Goal: Register for event/course

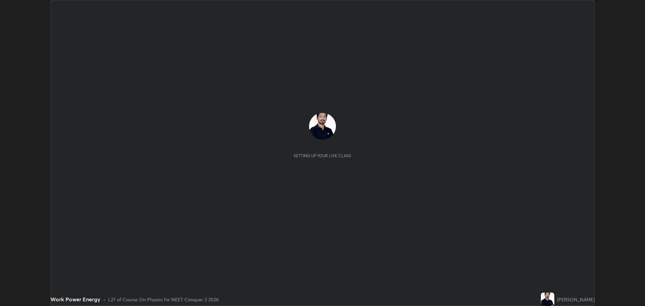
scroll to position [306, 645]
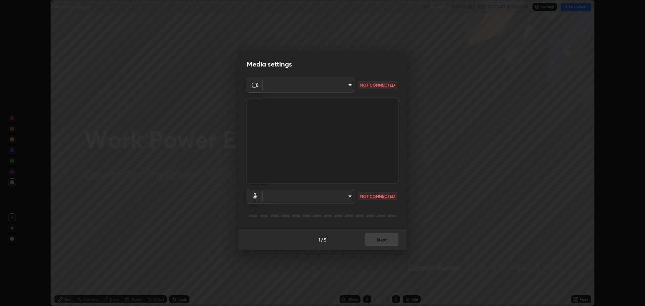
type input "323a9d05a41557c72654c8144b73322f501fd20c6a3a97a3c046e700a99f043a"
type input "01bc31e53a2735f8f176a97604b2b720035bdba476242dd5dfc888bc94a111d2"
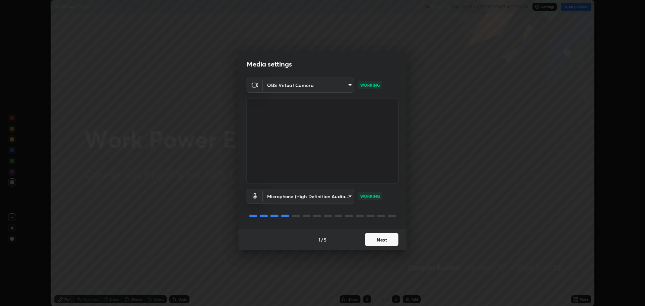
click at [381, 242] on button "Next" at bounding box center [382, 239] width 34 height 13
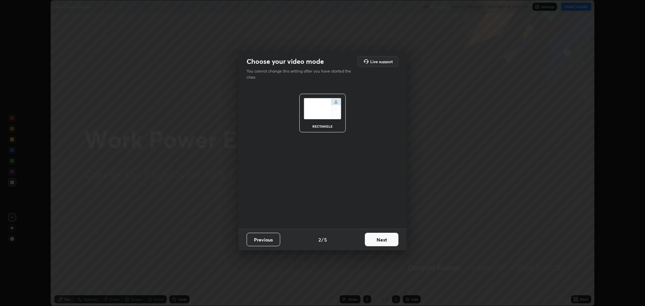
click at [387, 241] on button "Next" at bounding box center [382, 239] width 34 height 13
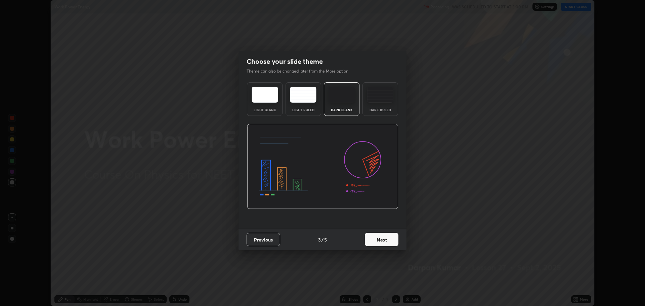
click at [384, 238] on button "Next" at bounding box center [382, 239] width 34 height 13
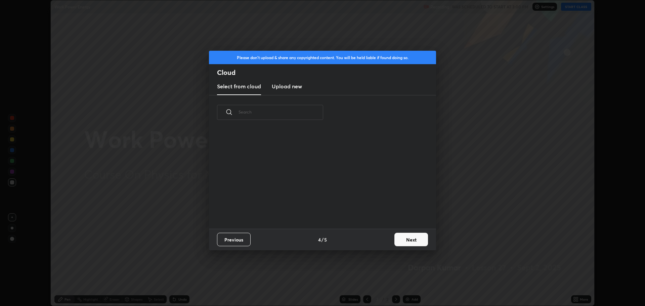
click at [385, 239] on div "Previous 4 / 5 Next" at bounding box center [322, 239] width 227 height 21
click at [394, 241] on button "Next" at bounding box center [411, 239] width 34 height 13
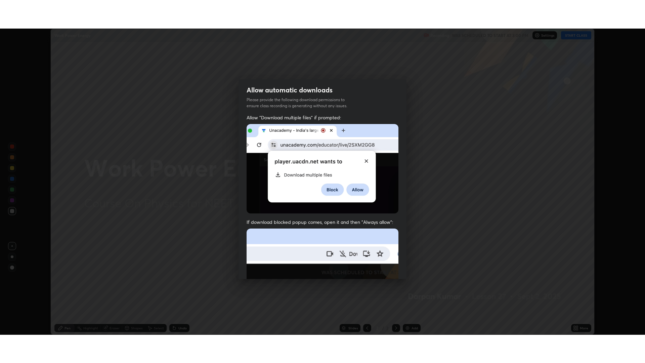
scroll to position [136, 0]
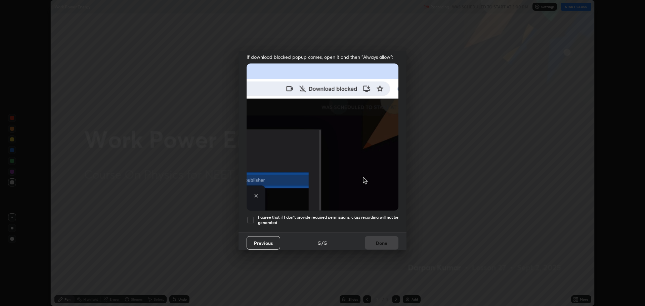
click at [342, 215] on h5 "I agree that if I don't provide required permissions, class recording will not …" at bounding box center [328, 220] width 140 height 10
click at [371, 237] on button "Done" at bounding box center [382, 242] width 34 height 13
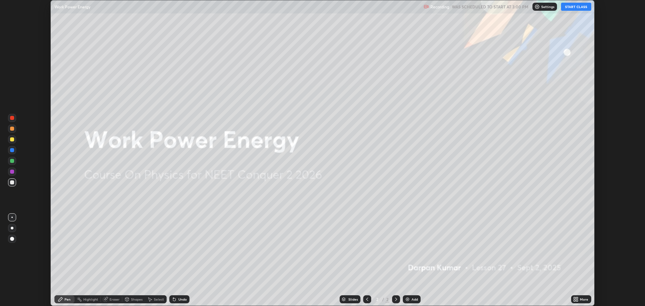
click at [567, 8] on button "START CLASS" at bounding box center [576, 7] width 30 height 8
click at [180, 300] on div "Undo" at bounding box center [182, 299] width 8 height 3
click at [577, 300] on icon at bounding box center [577, 301] width 2 height 2
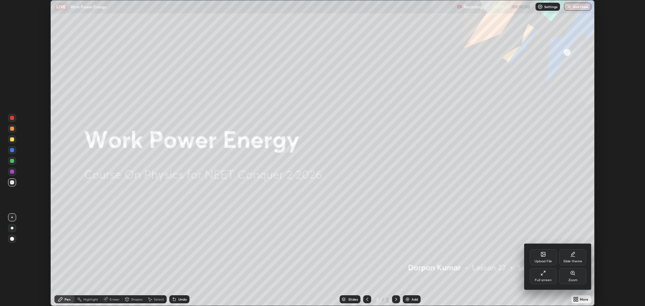
click at [547, 278] on div "Full screen" at bounding box center [543, 279] width 17 height 3
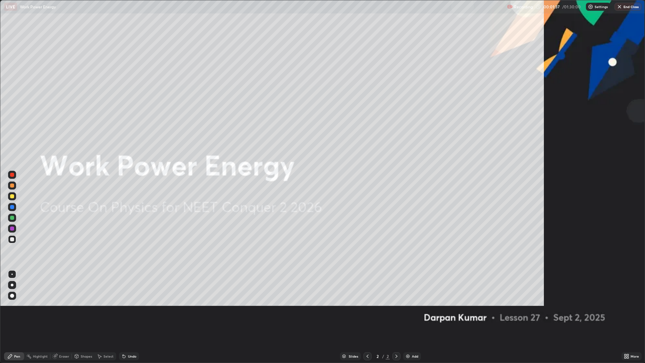
scroll to position [363, 645]
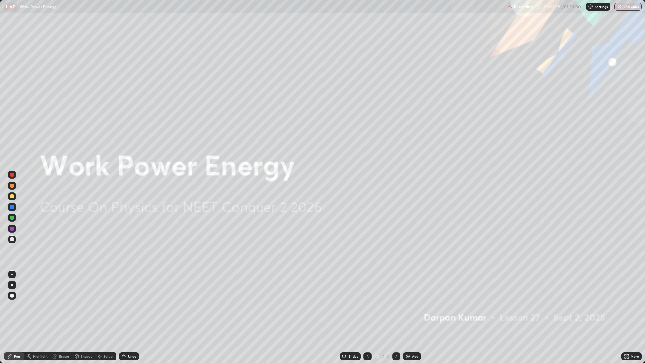
click at [407, 306] on img at bounding box center [407, 355] width 5 height 5
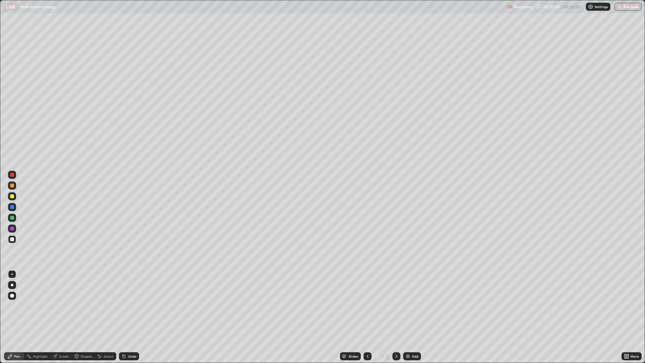
click at [133, 306] on div "Undo" at bounding box center [132, 355] width 8 height 3
